Goal: Task Accomplishment & Management: Manage account settings

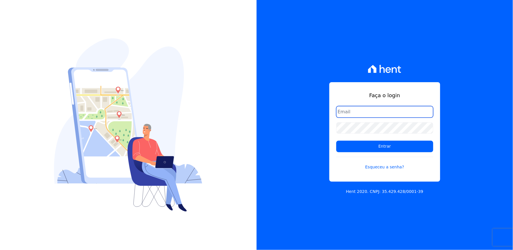
type input "[EMAIL_ADDRESS][DOMAIN_NAME]"
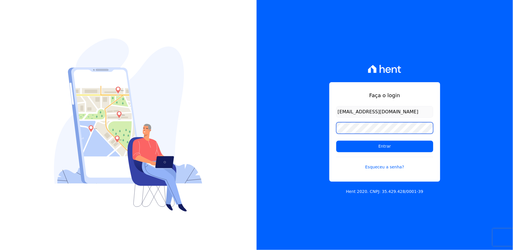
click at [301, 136] on div "Faça o login [EMAIL_ADDRESS][DOMAIN_NAME] Entrar Esqueceu a senha? Hent 2020. C…" at bounding box center [385, 125] width 257 height 250
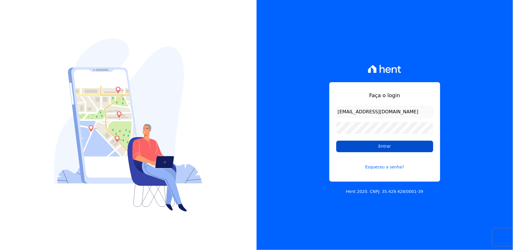
click at [349, 146] on input "Entrar" at bounding box center [384, 147] width 97 height 12
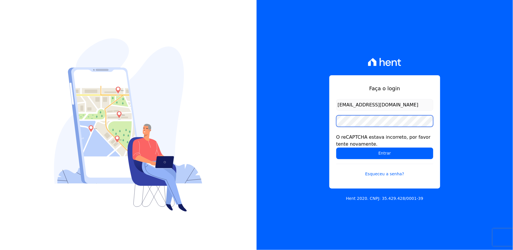
click at [335, 123] on div "Faça o login thayna@graalengenharia.com.br O reCAPTCHA estava incorreto, por fa…" at bounding box center [384, 131] width 111 height 113
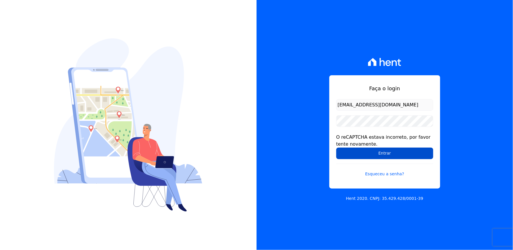
click at [358, 153] on input "Entrar" at bounding box center [384, 154] width 97 height 12
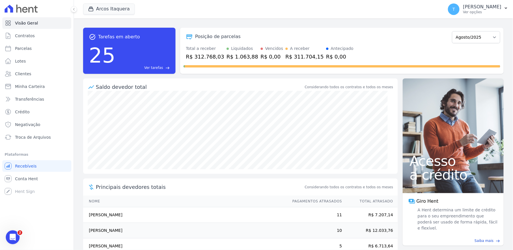
click at [428, 26] on div "task_alt Tarefas em aberto 25 Ver tarefas east Posição de parcelas Julho/2023 A…" at bounding box center [293, 50] width 420 height 55
